Goal: Check status

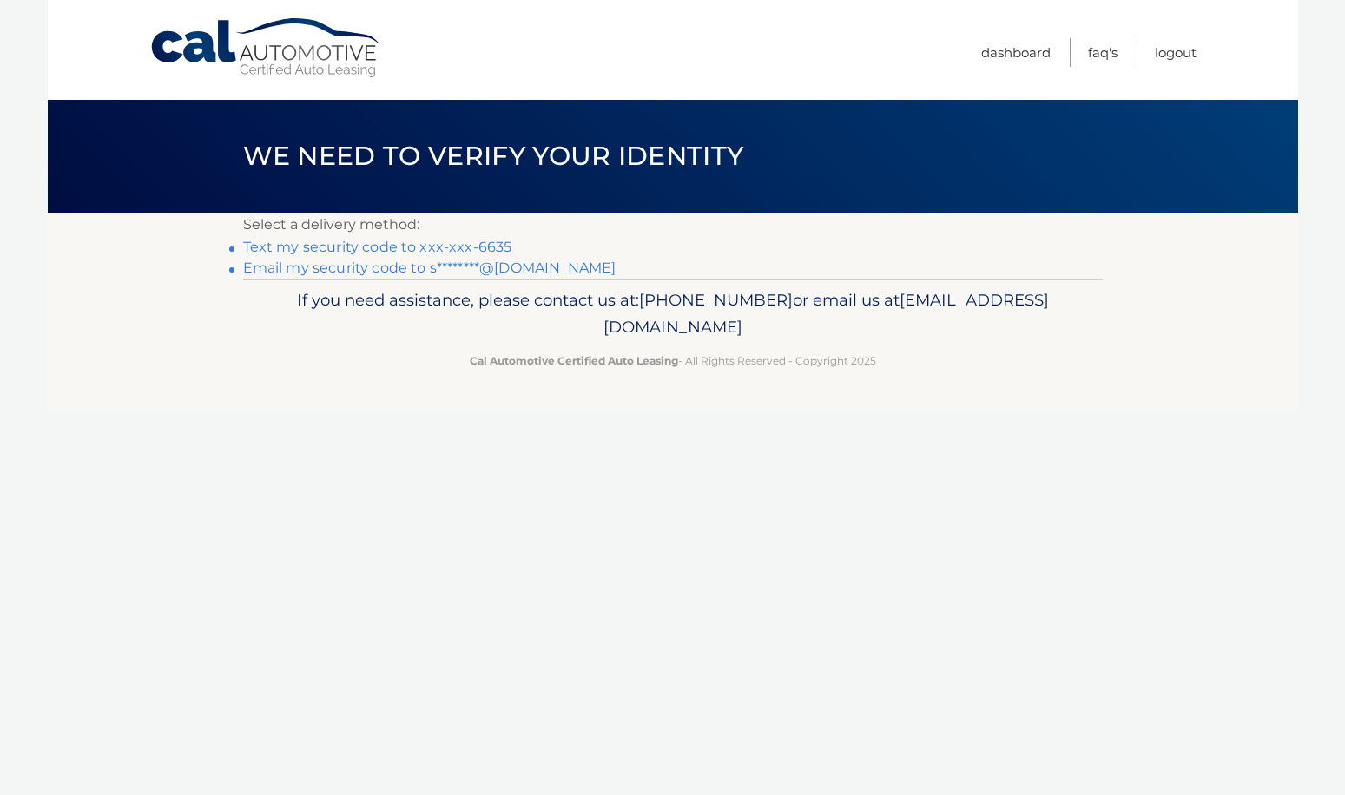
click at [485, 245] on link "Text my security code to xxx-xxx-6635" at bounding box center [377, 247] width 269 height 16
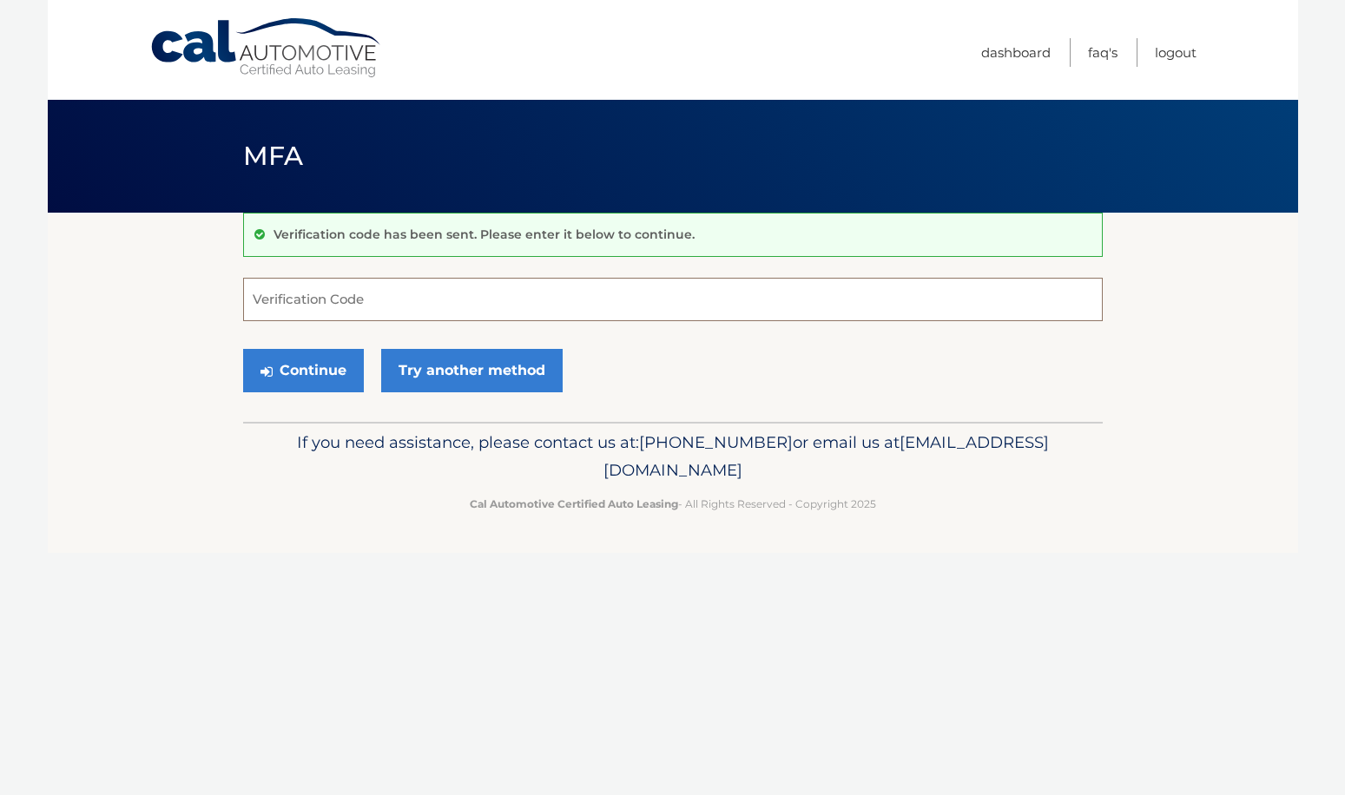
click at [463, 291] on input "Verification Code" at bounding box center [672, 299] width 859 height 43
type input "577162"
click at [243, 349] on button "Continue" at bounding box center [303, 370] width 121 height 43
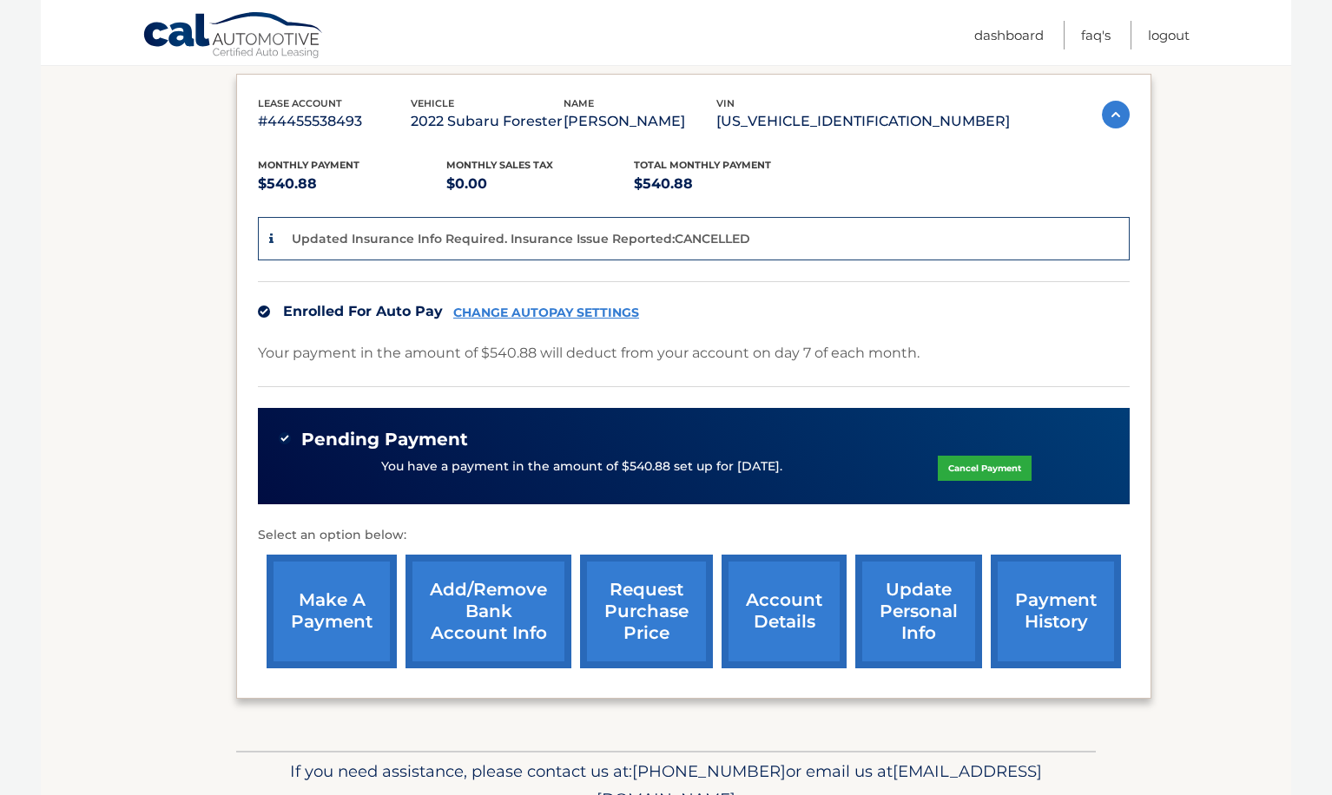
scroll to position [372, 0]
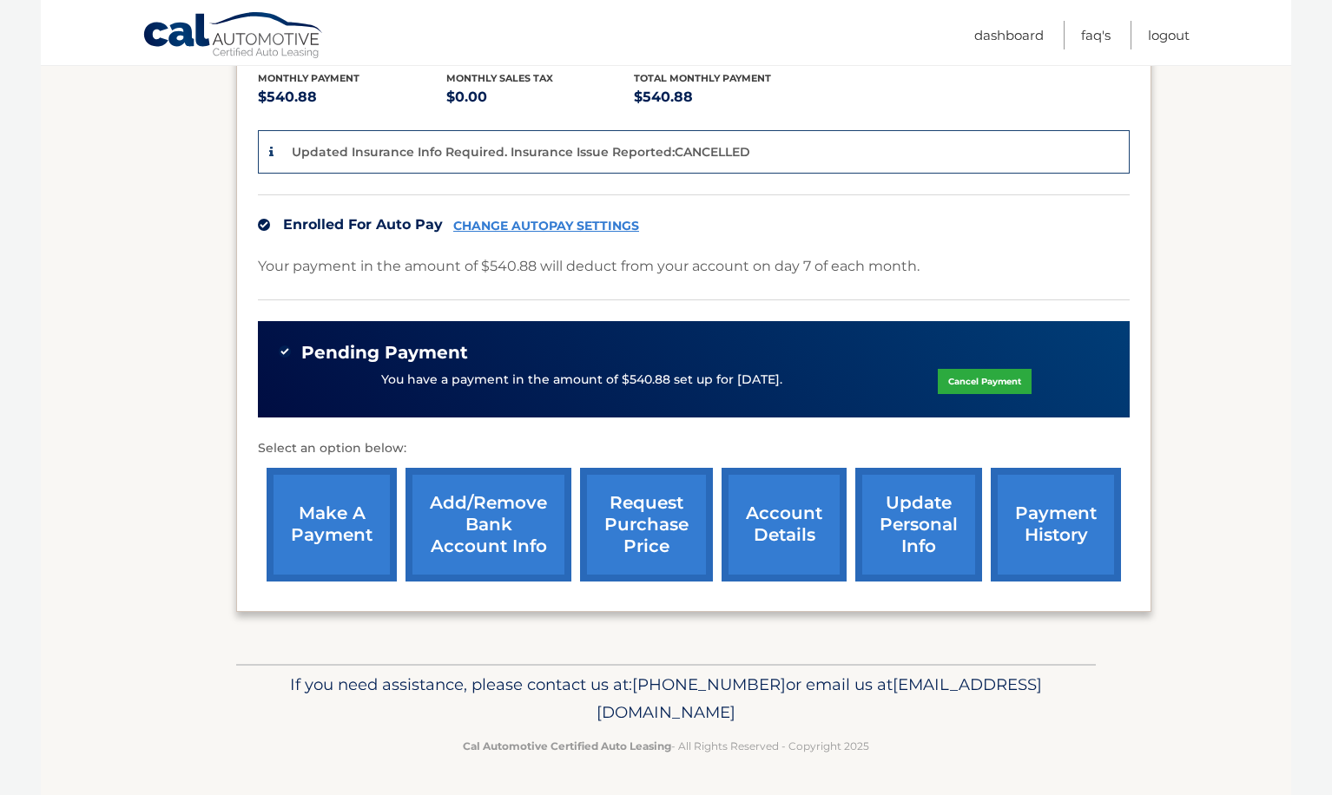
click at [813, 539] on link "account details" at bounding box center [783, 525] width 125 height 114
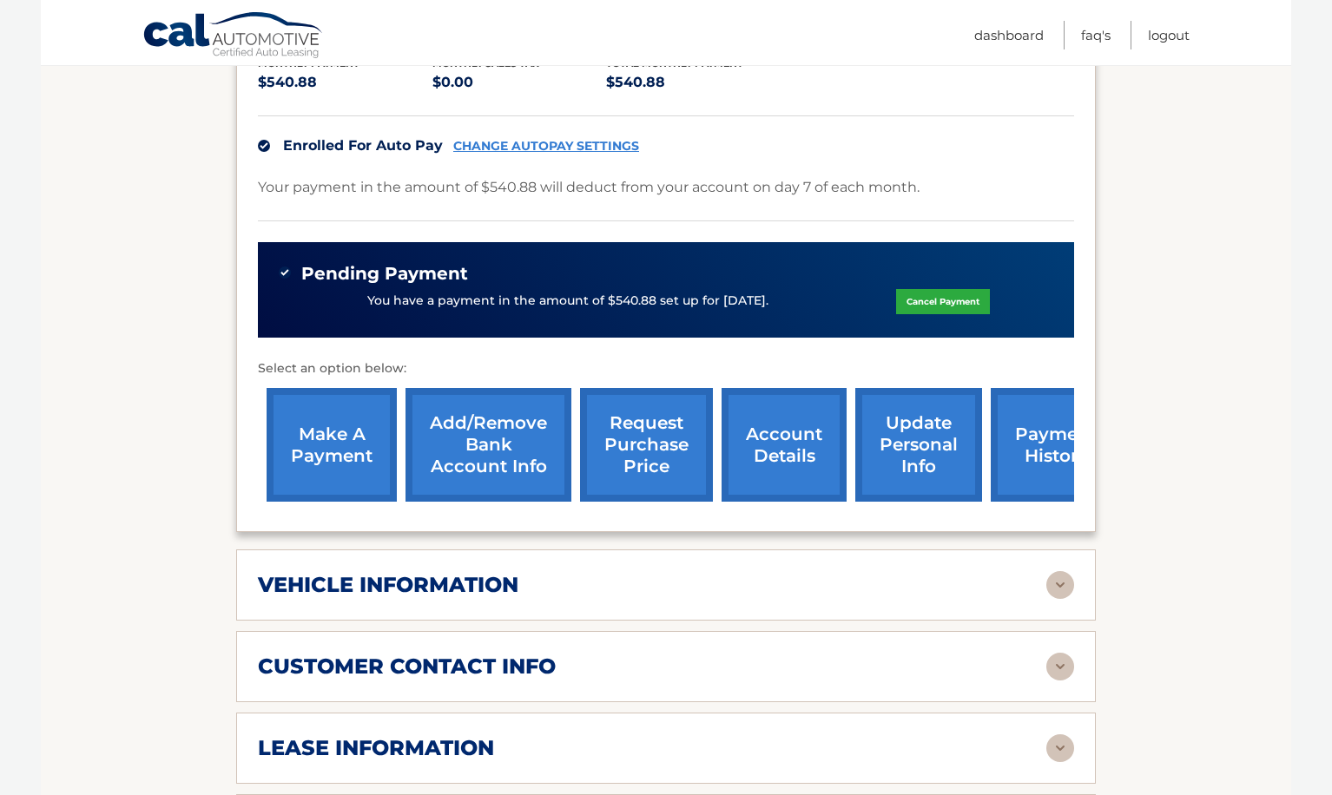
scroll to position [521, 0]
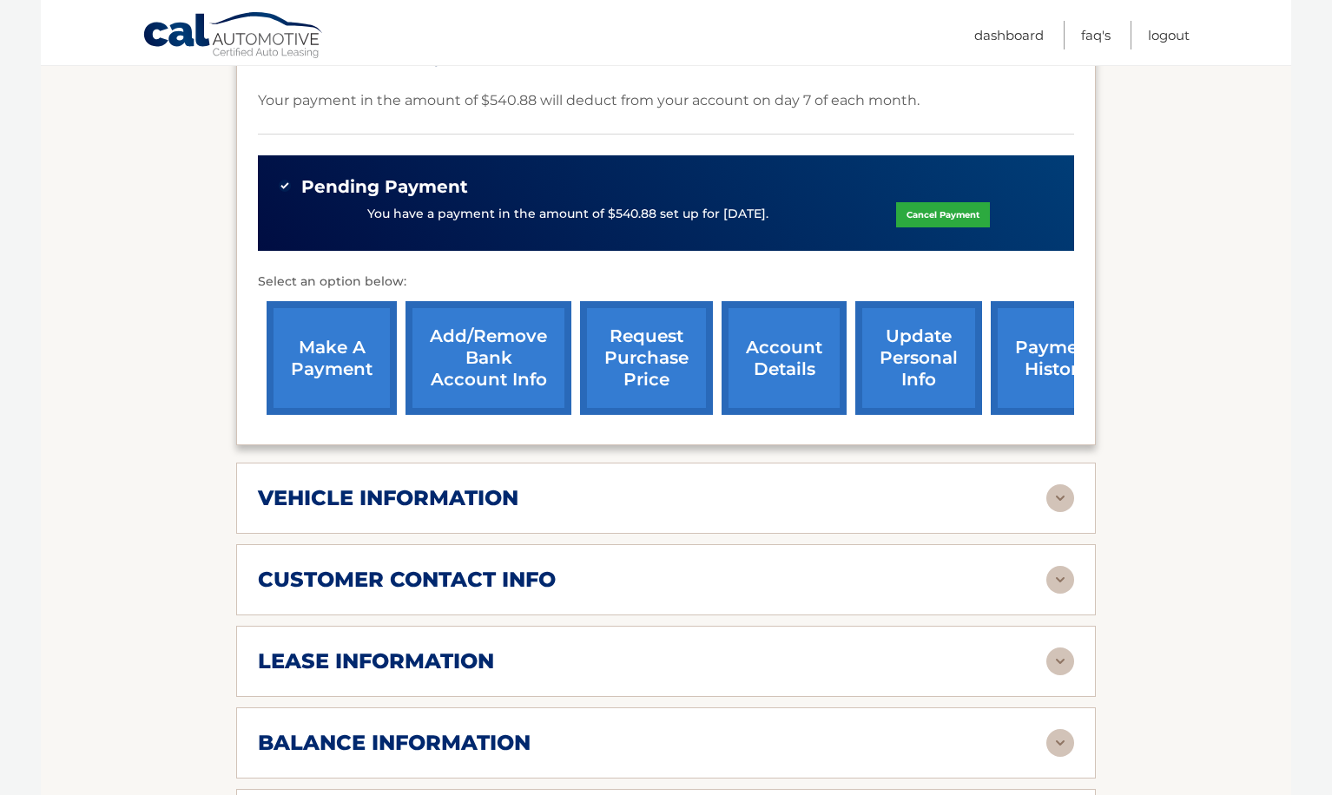
click at [1044, 485] on div "vehicle information" at bounding box center [652, 498] width 788 height 26
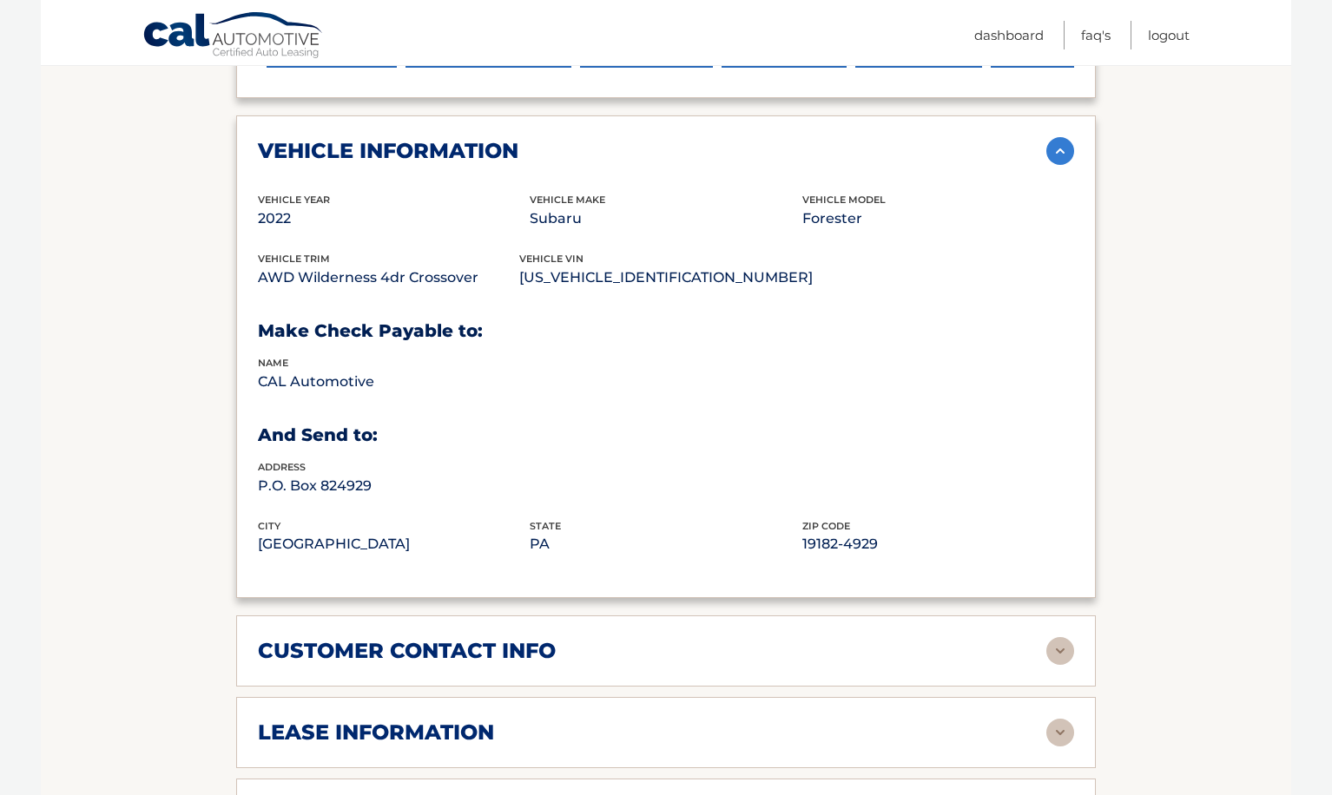
scroll to position [955, 0]
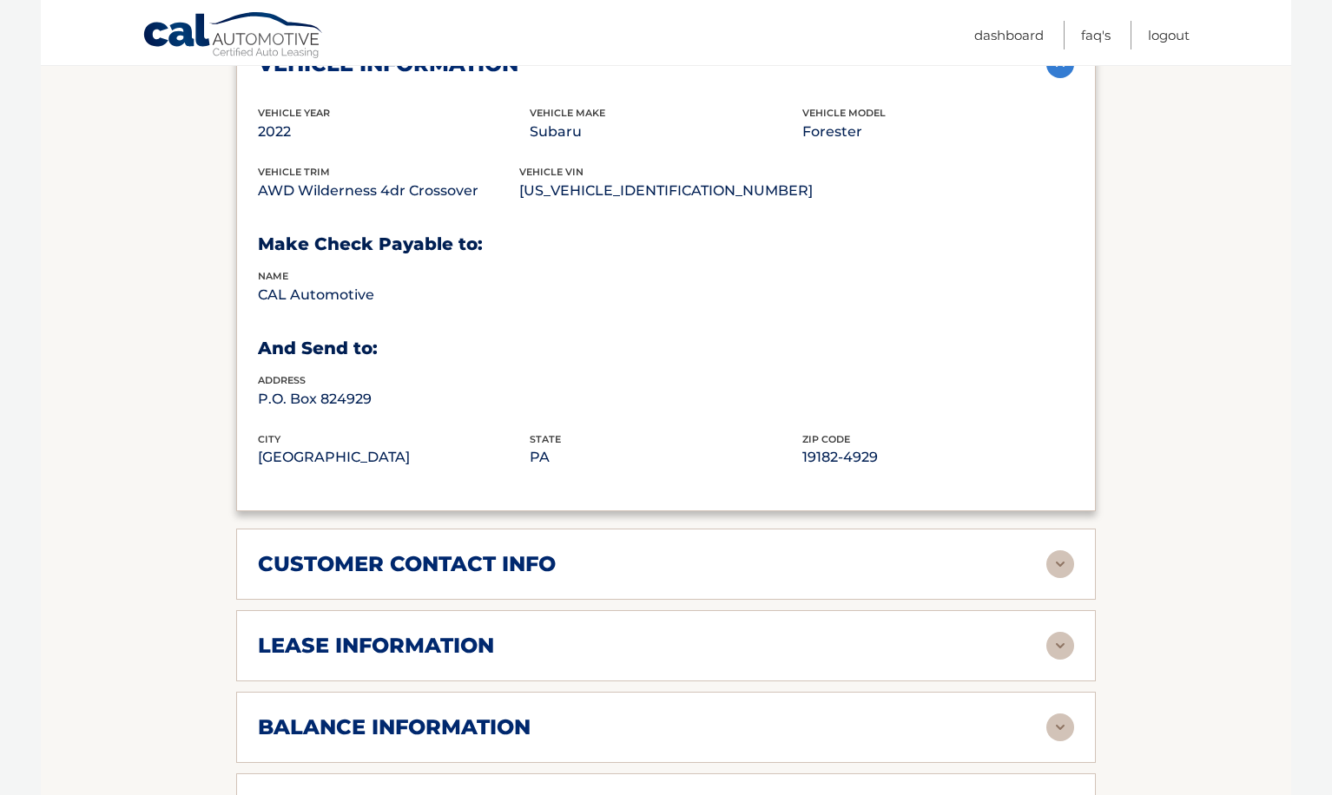
click at [1044, 552] on div "customer contact info" at bounding box center [652, 564] width 788 height 26
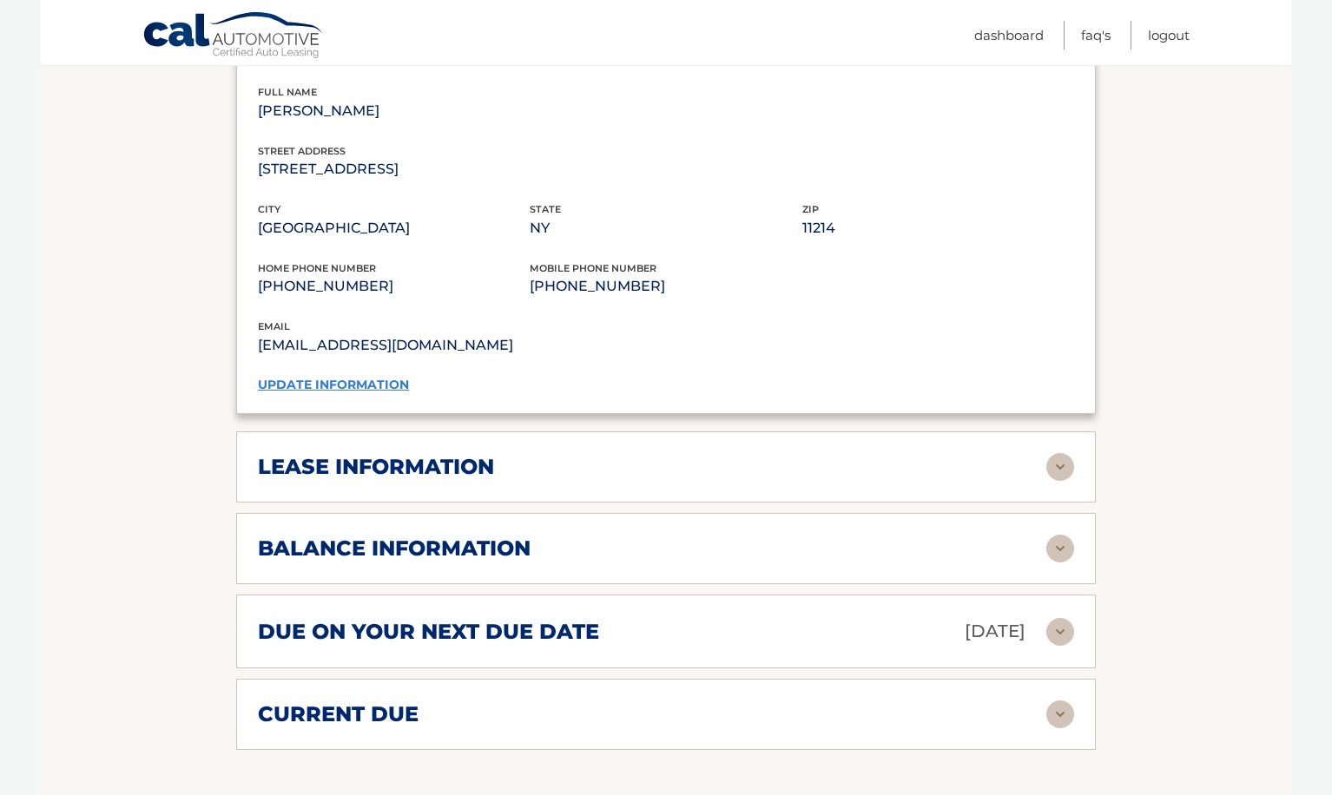
scroll to position [1649, 0]
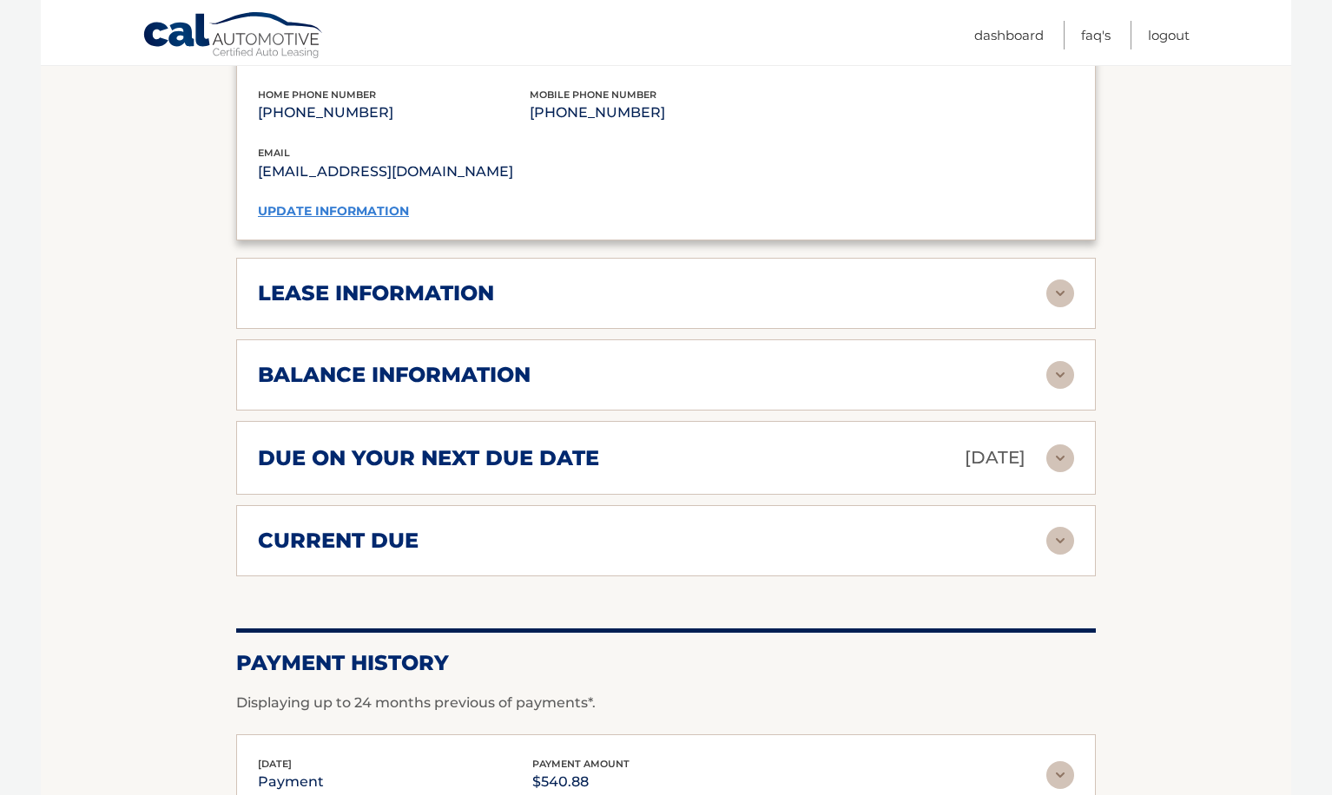
click at [1032, 282] on div "lease information" at bounding box center [652, 293] width 788 height 26
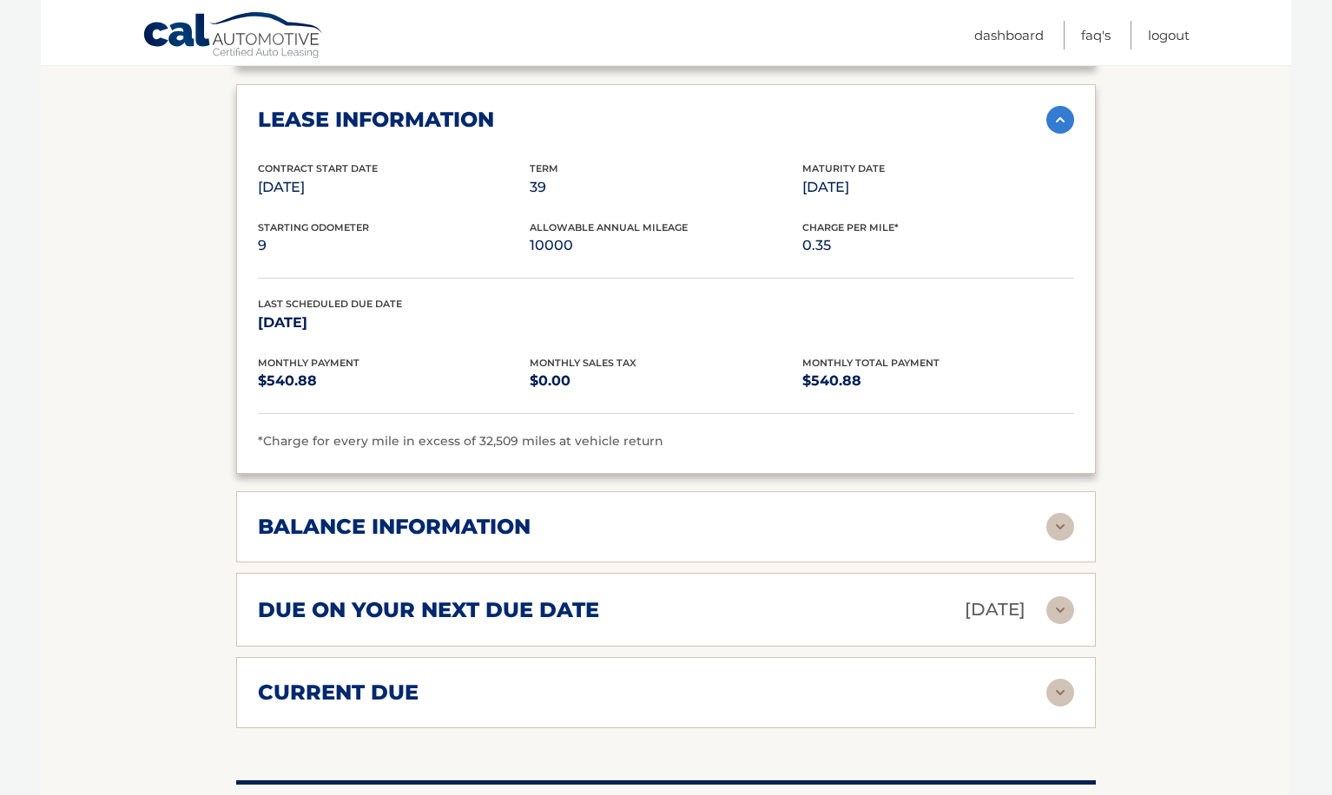
scroll to position [1910, 0]
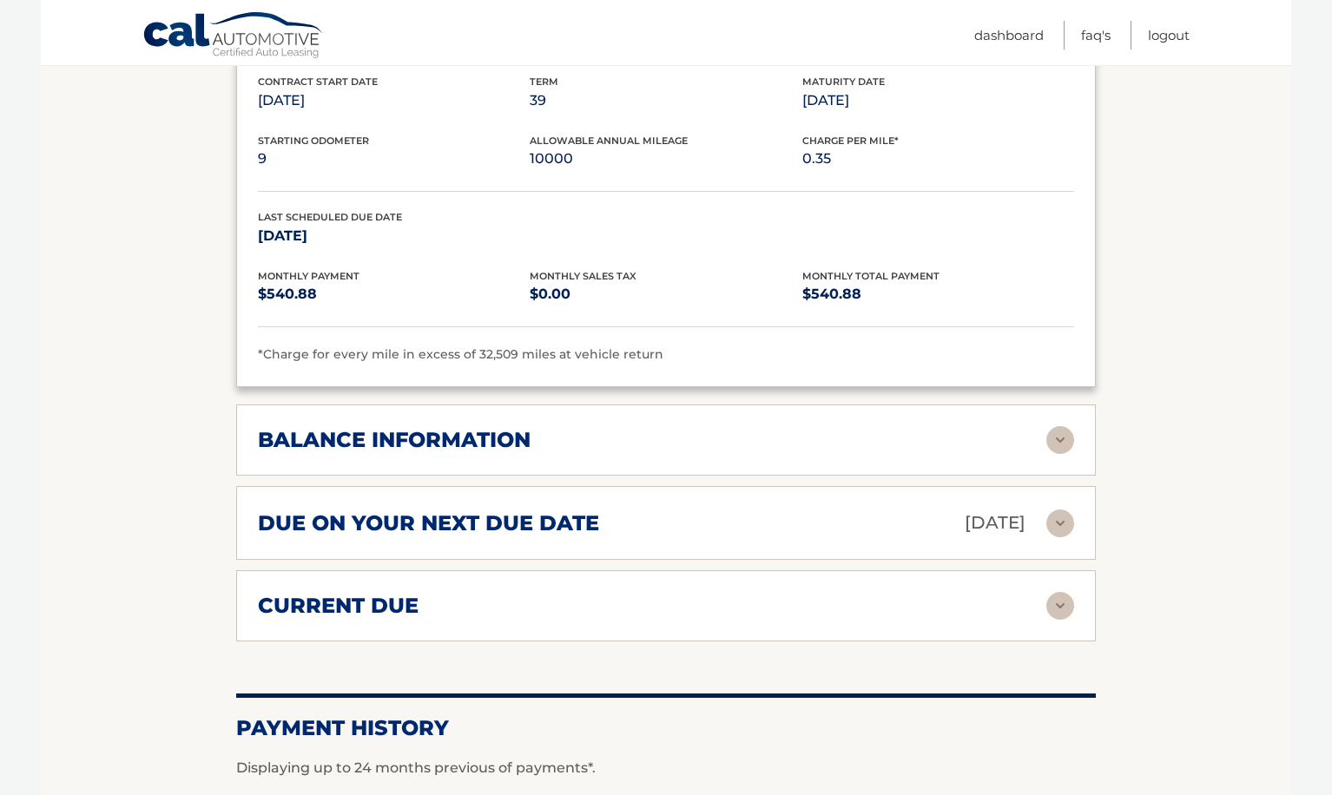
click at [680, 593] on div "current due" at bounding box center [652, 606] width 788 height 26
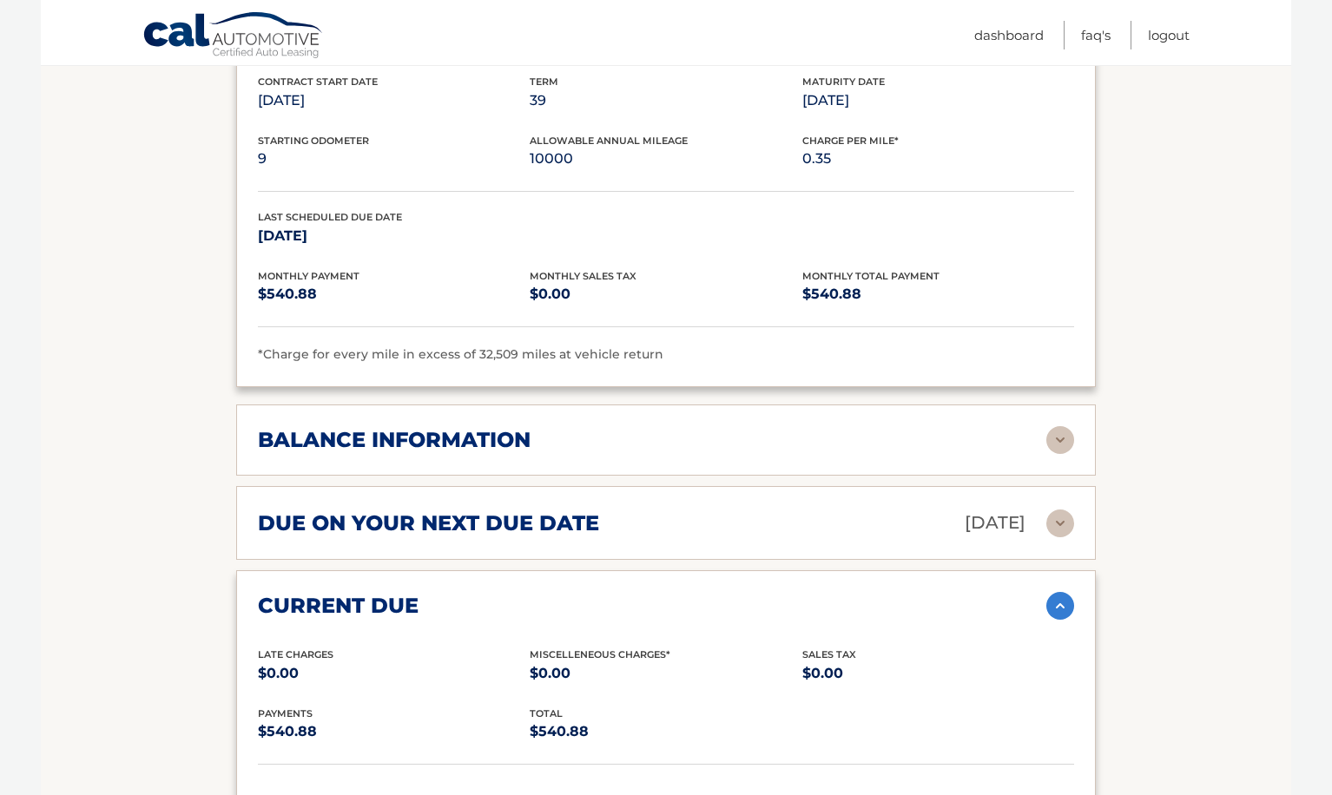
click at [692, 593] on div "current due" at bounding box center [652, 606] width 788 height 26
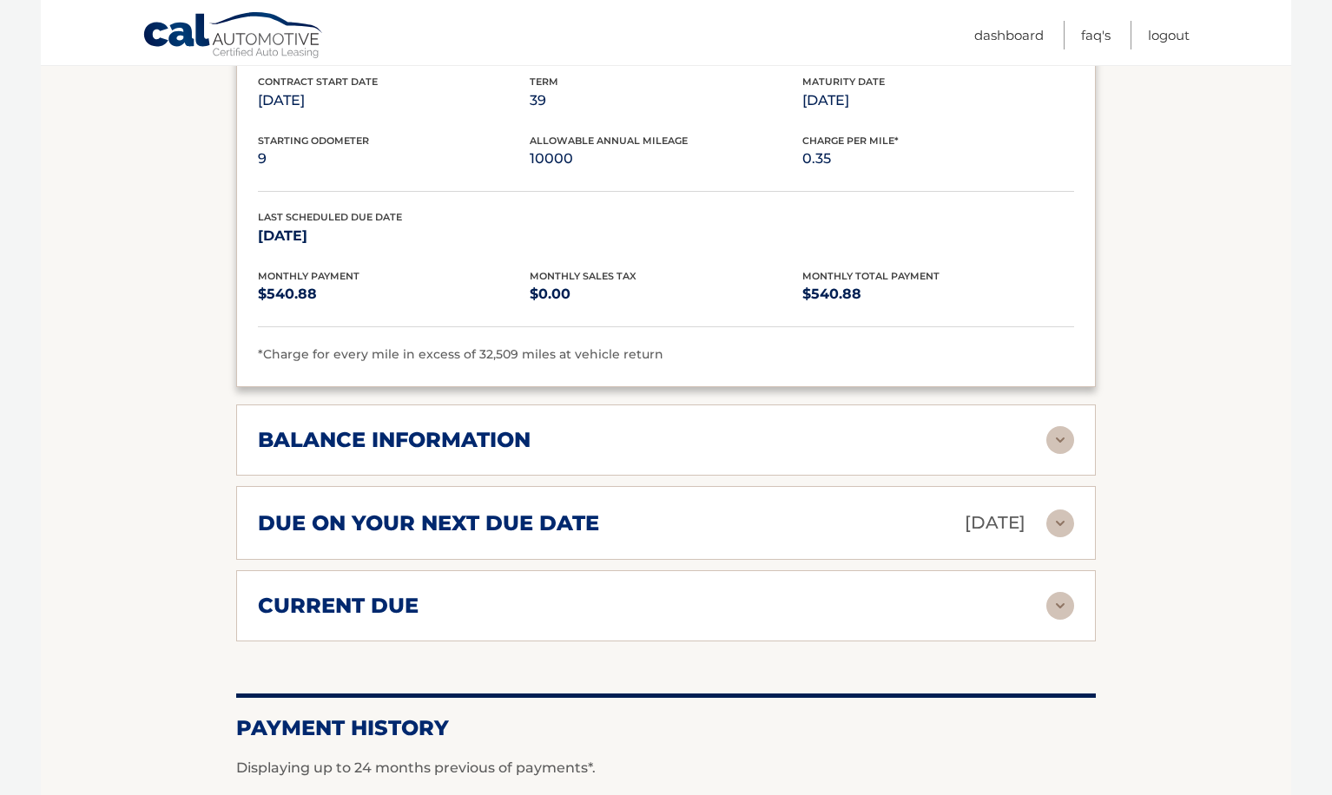
click at [807, 486] on div "due on your next due date Nov 07, 2025 Late Charges $0.00 Miscellaneous Charges…" at bounding box center [665, 523] width 859 height 74
click at [810, 486] on div "due on your next due date Nov 07, 2025 Late Charges $0.00 Miscellaneous Charges…" at bounding box center [665, 523] width 859 height 74
click at [820, 508] on div "due on your next due date Nov 07, 2025" at bounding box center [652, 523] width 788 height 30
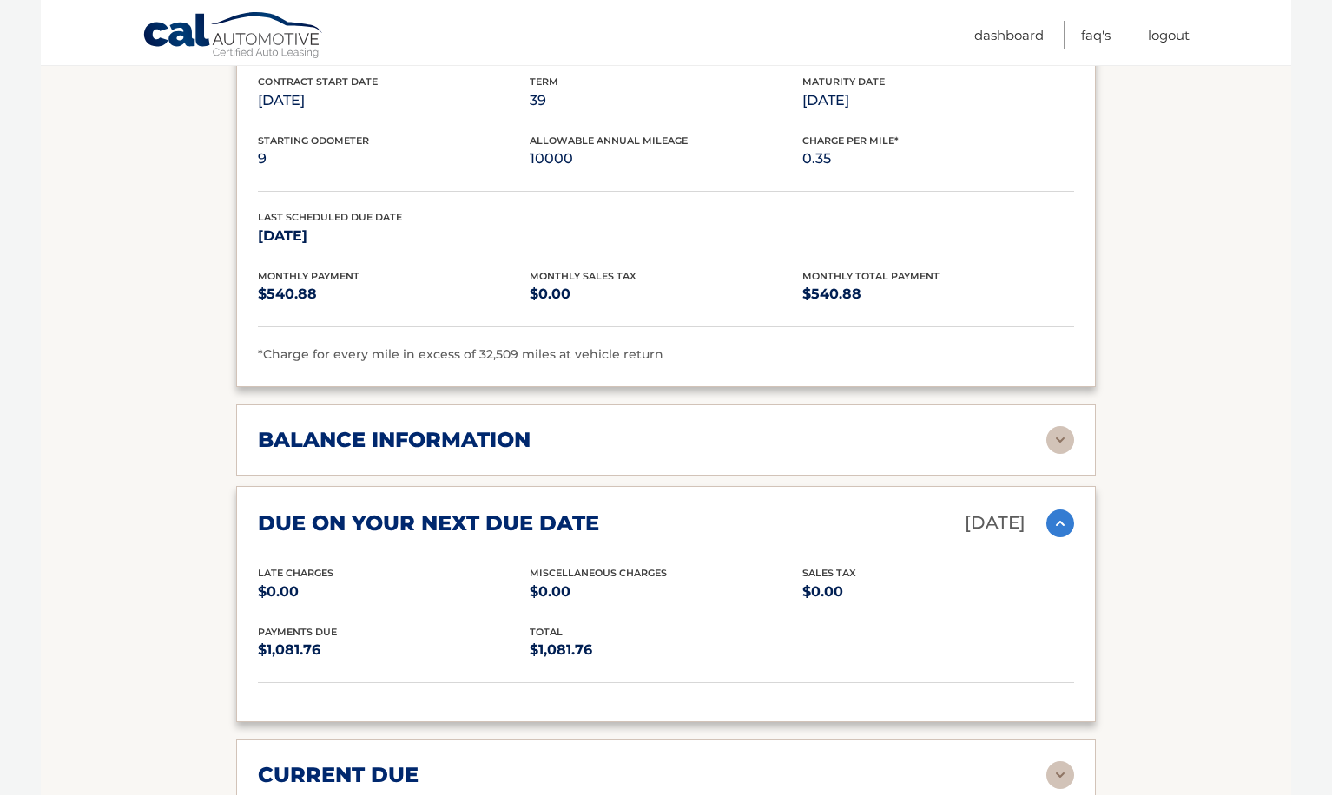
click at [820, 508] on div "due on your next due date Nov 07, 2025" at bounding box center [652, 523] width 788 height 30
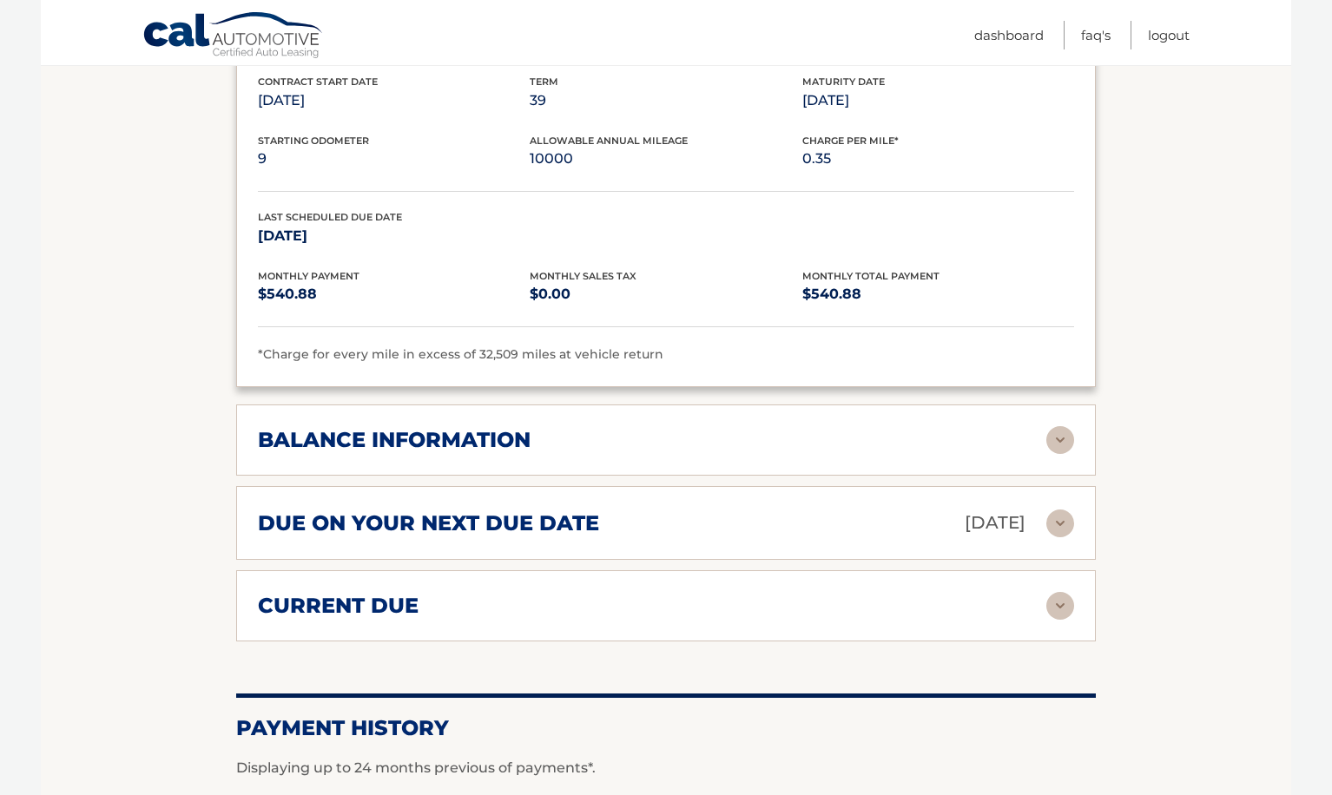
click at [838, 427] on div "balance information" at bounding box center [652, 440] width 788 height 26
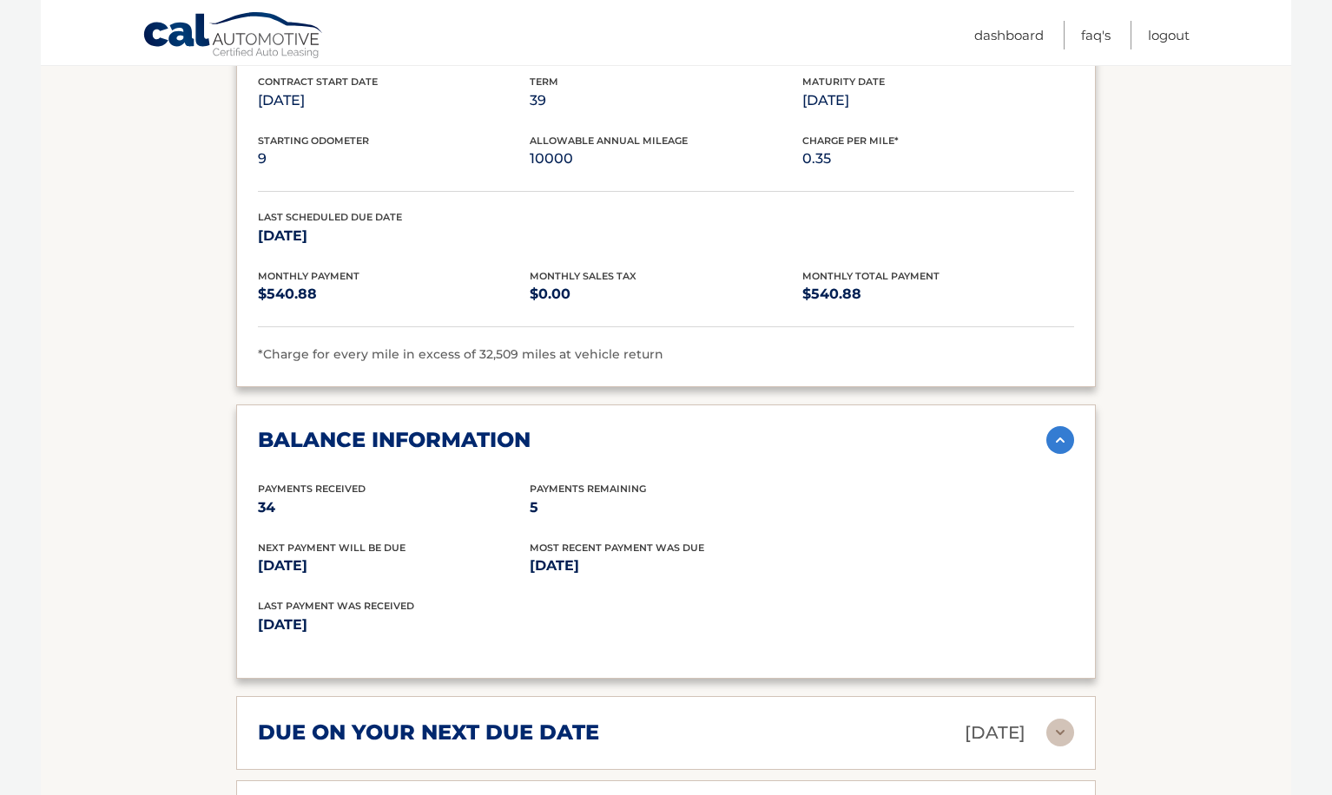
click at [838, 427] on div "balance information" at bounding box center [652, 440] width 788 height 26
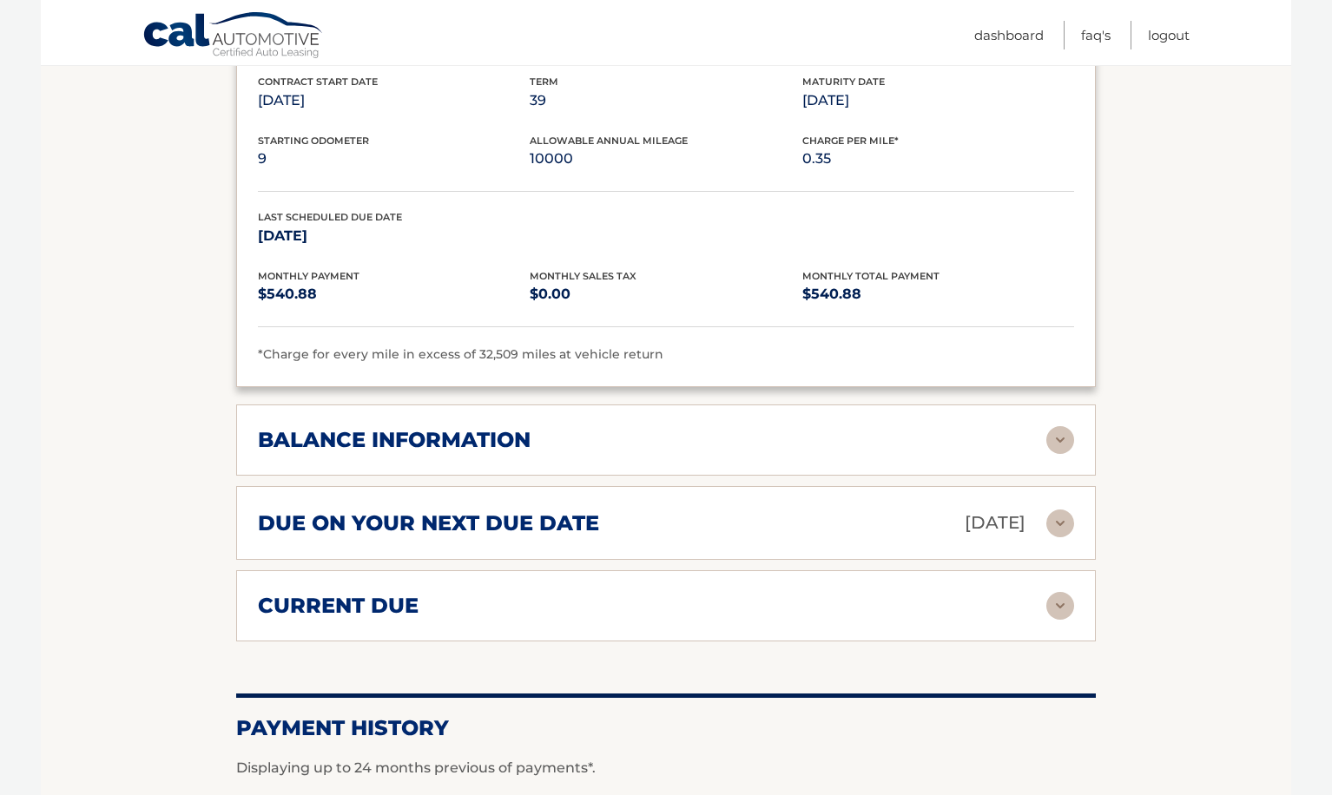
scroll to position [2237, 0]
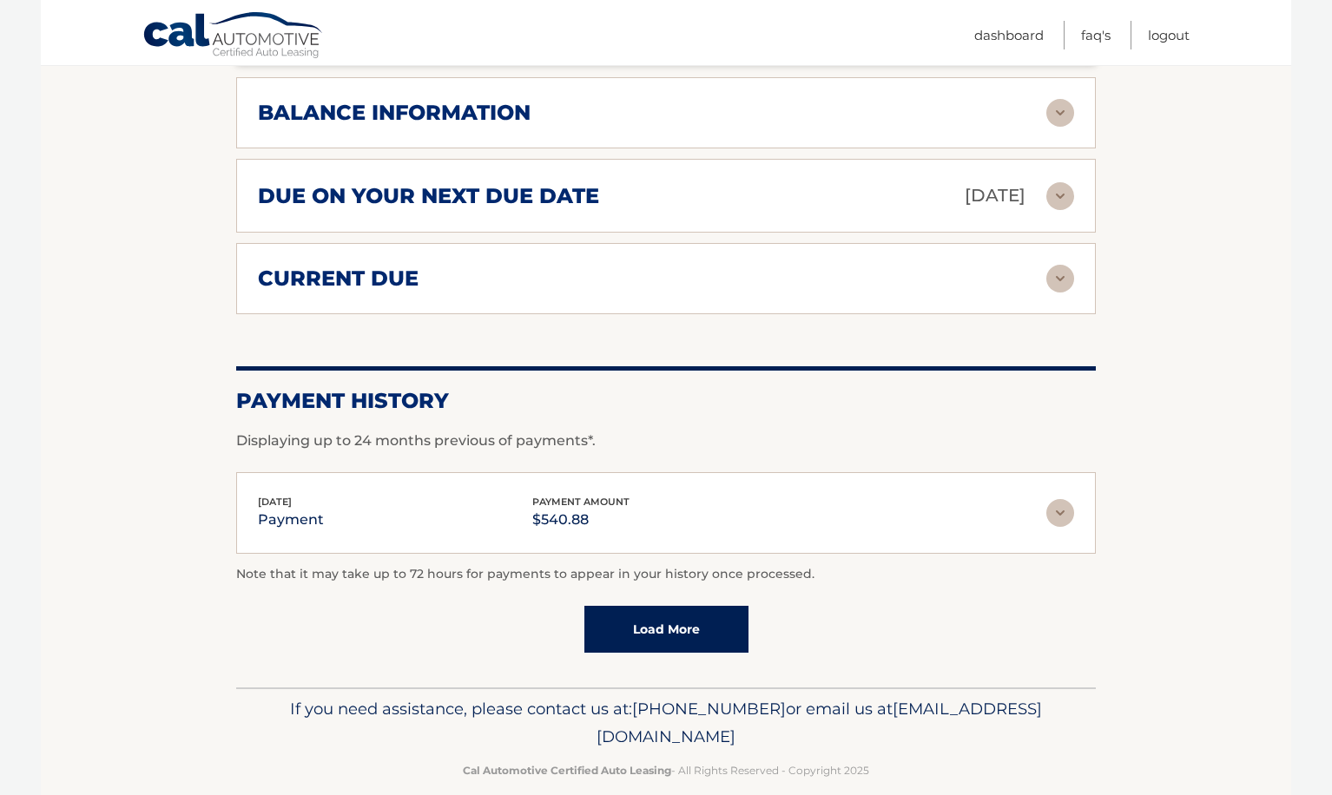
click at [1054, 499] on img at bounding box center [1060, 513] width 28 height 28
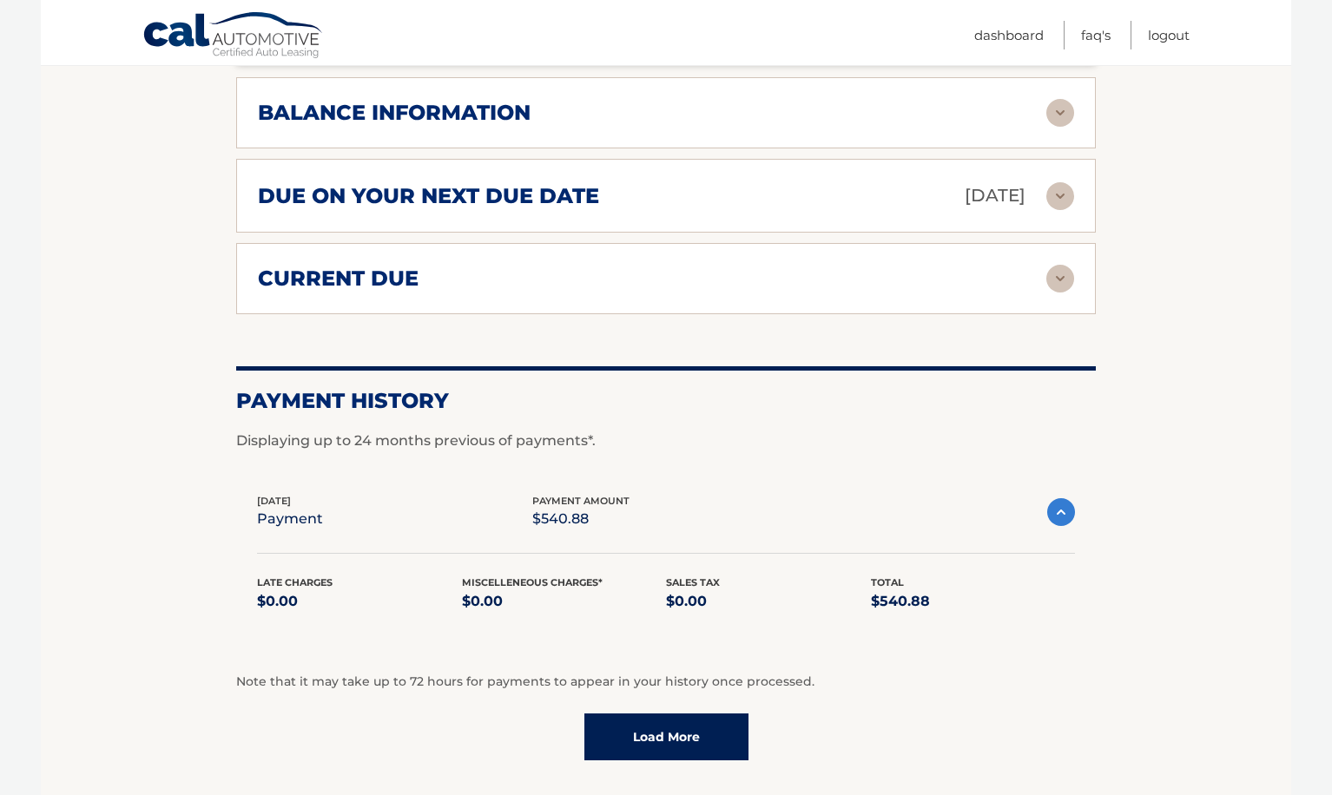
click at [1054, 498] on img at bounding box center [1061, 512] width 28 height 28
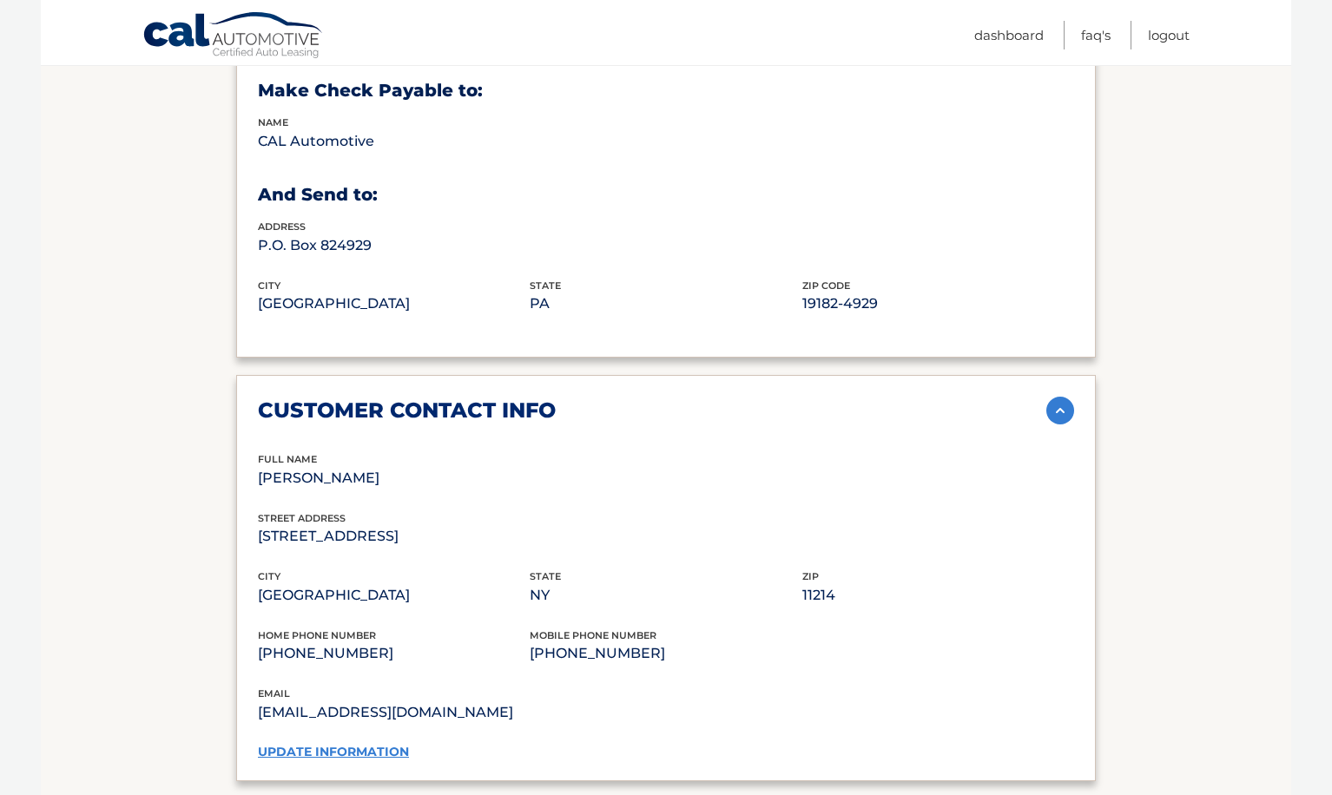
scroll to position [0, 0]
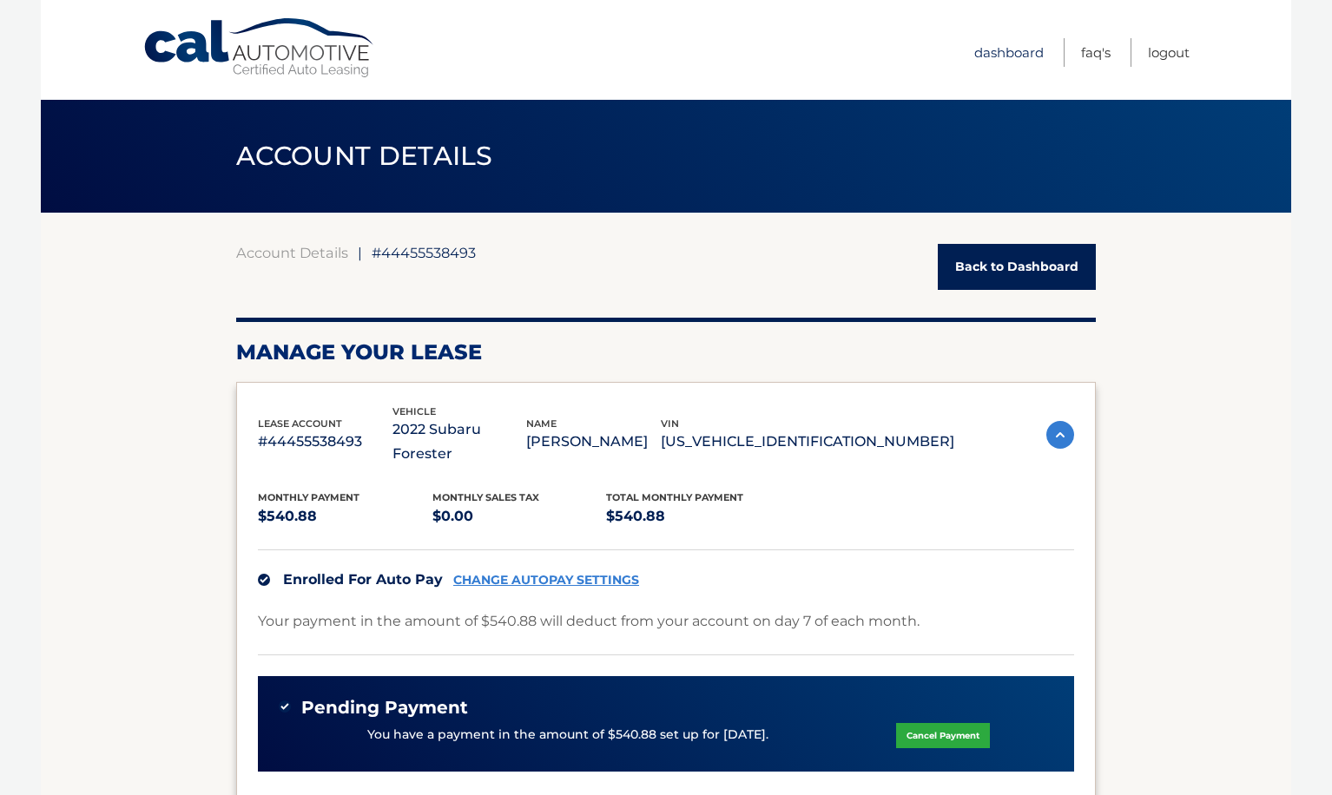
click at [982, 43] on link "Dashboard" at bounding box center [1008, 52] width 69 height 29
